Goal: Find specific page/section

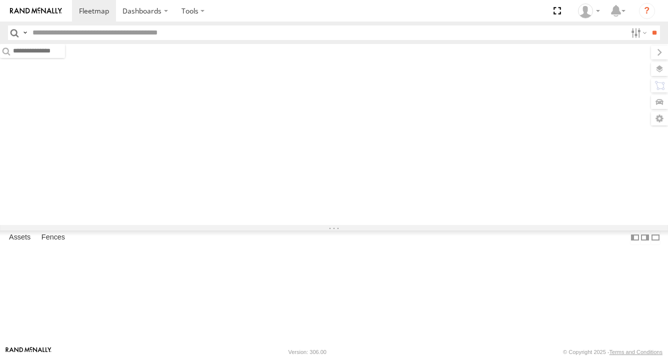
click at [52, 31] on input "text" at bounding box center [327, 32] width 598 height 14
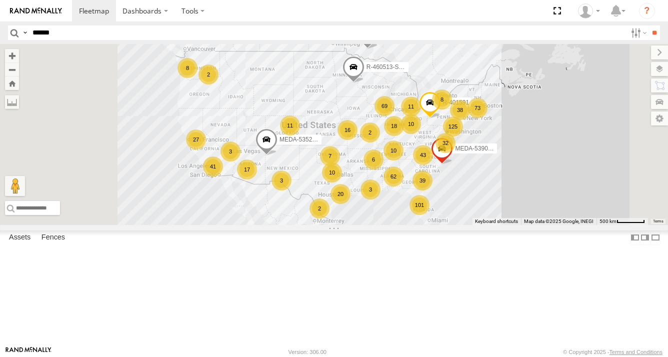
type input "******"
click at [648, 25] on input "**" at bounding box center [653, 32] width 11 height 14
